Goal: Find specific page/section: Find specific page/section

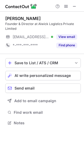
scroll to position [119, 84]
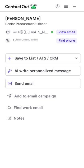
scroll to position [114, 84]
